Goal: Ask a question

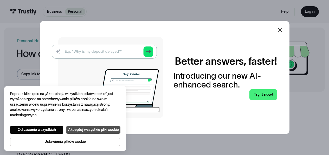
click at [103, 130] on button "Akceptuj wszystkie pliki cookie" at bounding box center [93, 130] width 53 height 8
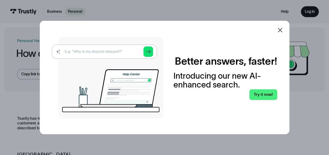
click at [282, 27] on icon at bounding box center [280, 30] width 6 height 6
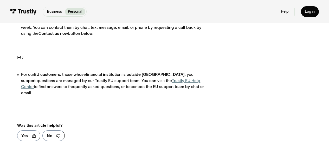
scroll to position [157, 0]
click at [164, 80] on link "Trustly EU Help Center" at bounding box center [110, 83] width 179 height 10
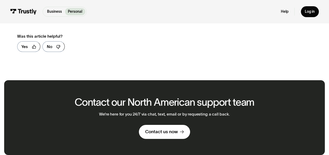
scroll to position [246, 0]
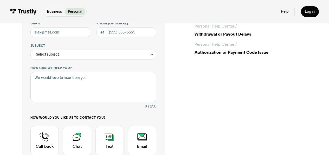
scroll to position [180, 0]
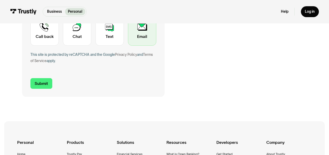
click at [145, 37] on div "Contact Trustly Support" at bounding box center [142, 31] width 28 height 30
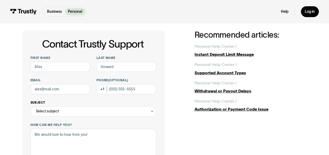
scroll to position [0, 0]
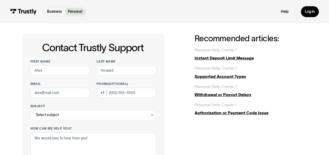
scroll to position [7, 0]
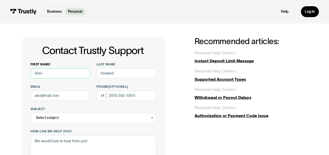
click at [67, 75] on input "First name" at bounding box center [60, 73] width 60 height 10
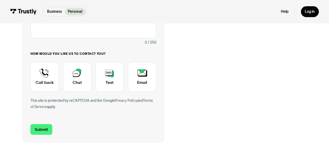
scroll to position [134, 0]
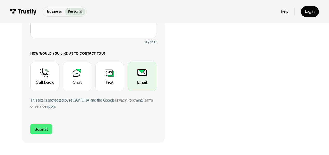
click at [147, 74] on div "Contact Trustly Support" at bounding box center [142, 77] width 28 height 30
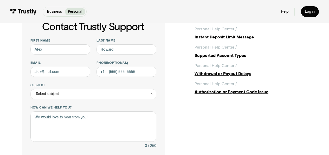
scroll to position [0, 0]
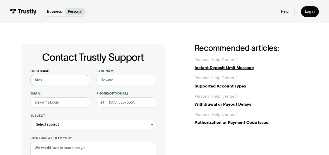
click at [61, 80] on input "First name" at bounding box center [60, 80] width 60 height 10
type input "[PERSON_NAME]"
click at [127, 78] on input "Last name" at bounding box center [126, 80] width 60 height 10
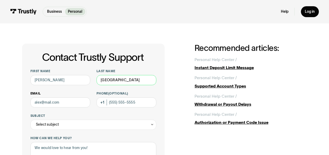
type input "[GEOGRAPHIC_DATA]"
click at [47, 105] on input "Email" at bounding box center [60, 102] width 60 height 10
type input "[EMAIL_ADDRESS][DOMAIN_NAME]"
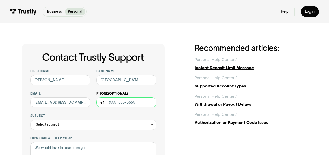
click at [126, 103] on input "Phone (Optional)" at bounding box center [126, 102] width 60 height 10
type input "4"
click at [103, 103] on div "Phone (Optional)" at bounding box center [126, 99] width 60 height 16
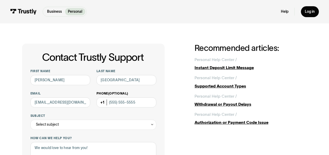
click at [103, 103] on div "Phone (Optional)" at bounding box center [126, 99] width 60 height 16
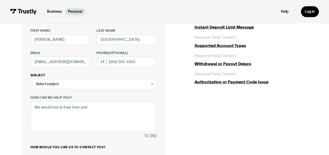
click at [79, 84] on div "Select subject" at bounding box center [93, 84] width 126 height 10
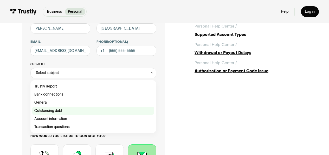
scroll to position [52, 0]
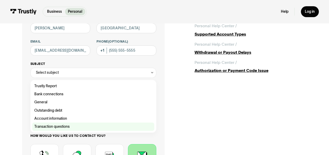
click at [70, 127] on div "Contact Trustly Support" at bounding box center [93, 127] width 122 height 8
type input "**********"
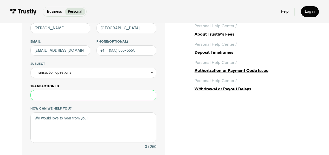
click at [77, 96] on input "Transaction ID" at bounding box center [93, 95] width 126 height 10
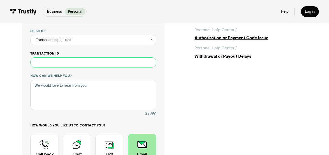
scroll to position [85, 0]
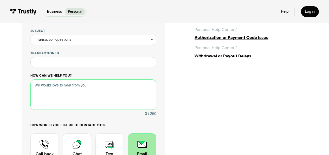
click at [70, 88] on textarea "How can we help you?" at bounding box center [93, 95] width 126 height 30
paste textarea "Good morning, On Tuesday, August 12, I fell victim to fraud, which consisted of…"
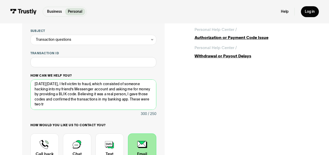
scroll to position [0, 0]
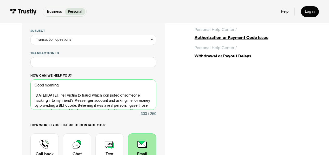
click at [62, 91] on textarea "Good morning, On Tuesday, August 12, I fell victim to fraud, which consisted of…" at bounding box center [93, 95] width 126 height 30
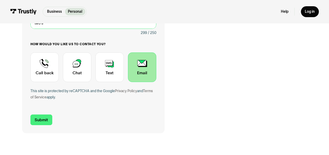
scroll to position [166, 0]
type textarea "Good morning, On Tuesday, August 12, I fell victim to fraud, which consisted of…"
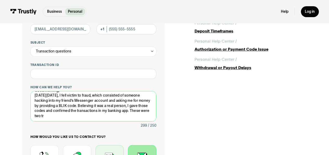
scroll to position [73, 0]
